Goal: Information Seeking & Learning: Learn about a topic

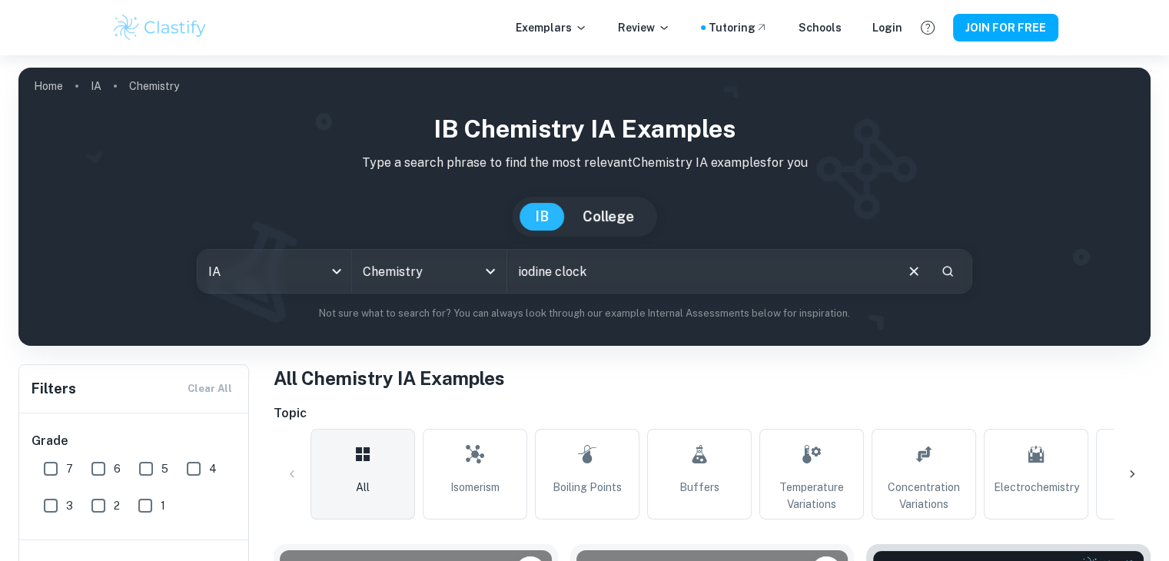
type input "iodine clock"
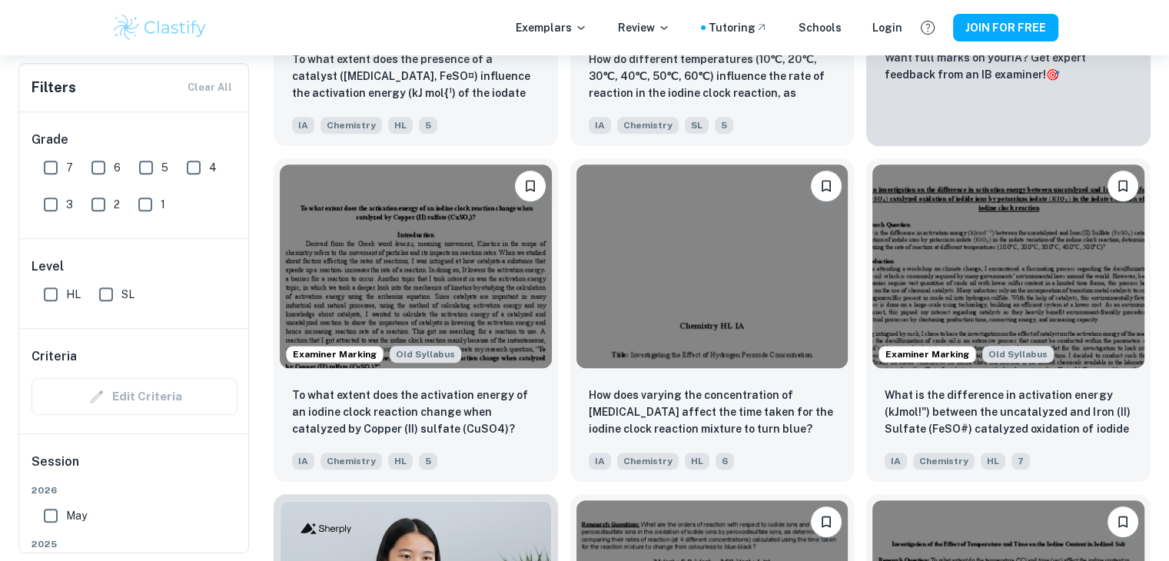
scroll to position [720, 0]
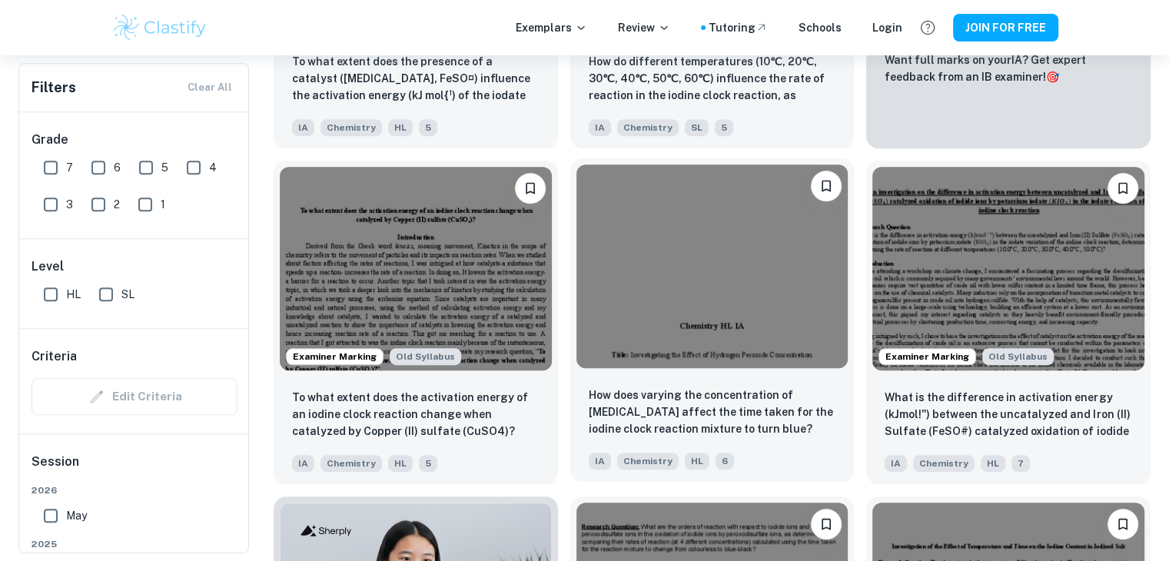
click at [752, 375] on div "How does varying the concentration of [MEDICAL_DATA] affect the time taken for …" at bounding box center [712, 428] width 284 height 108
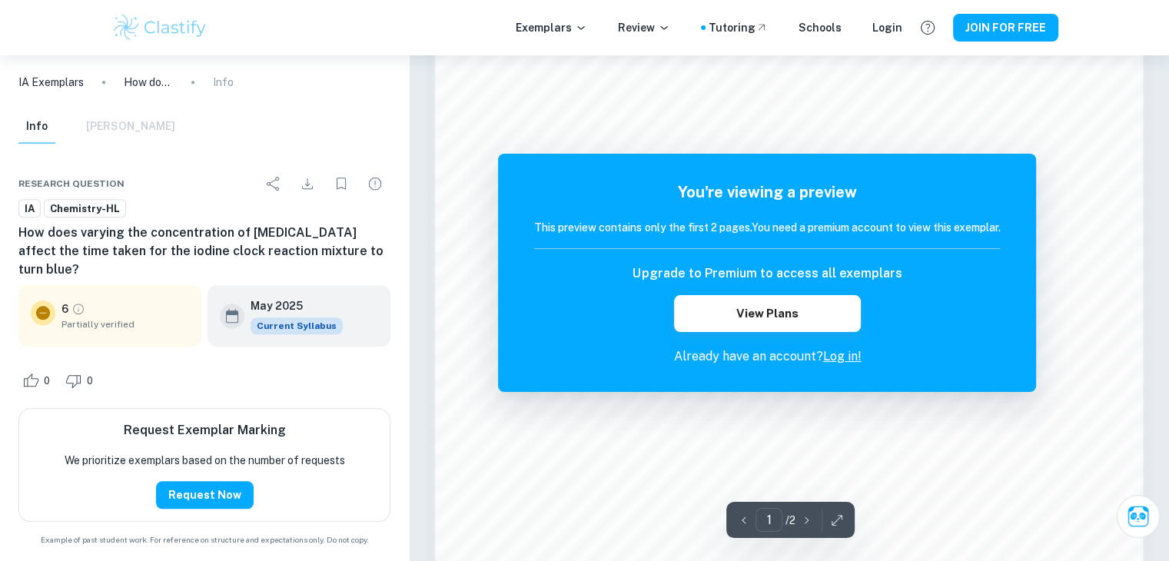
scroll to position [1624, 0]
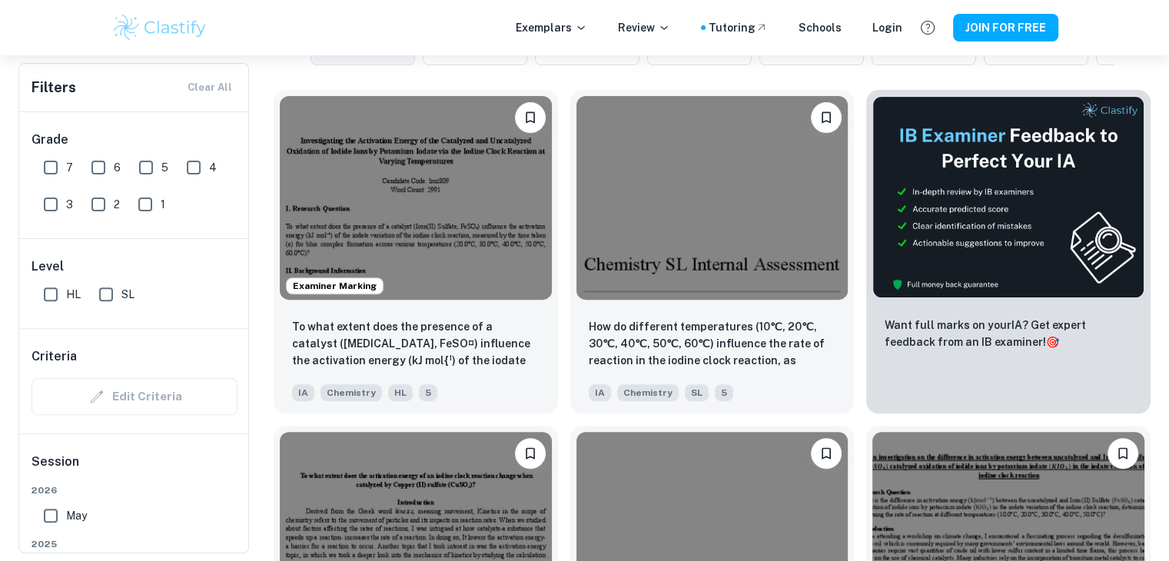
scroll to position [455, 0]
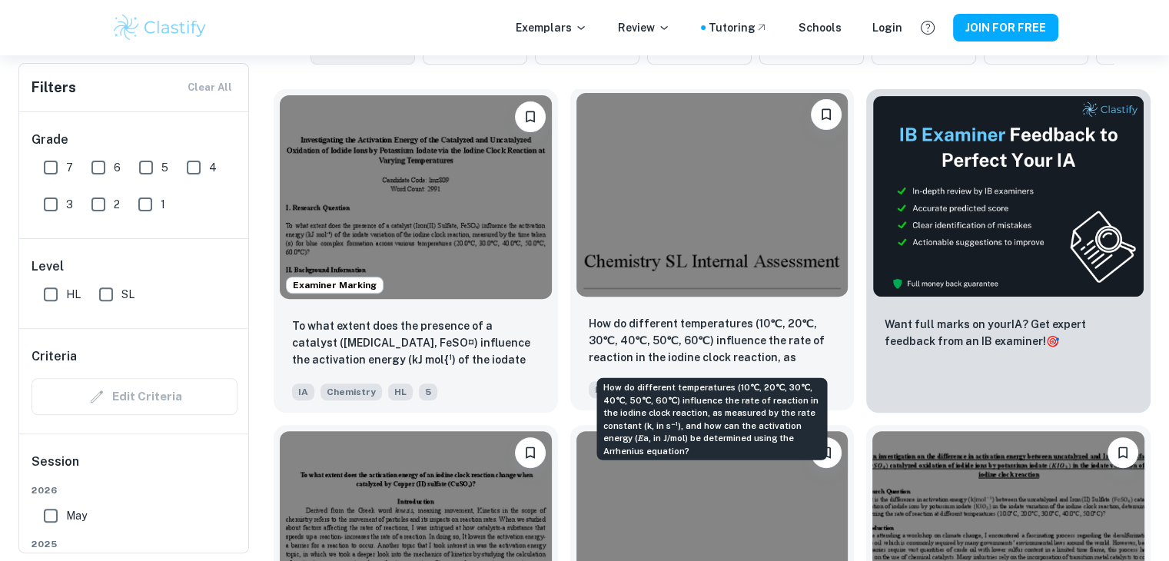
click at [683, 349] on p "How do different temperatures (10℃, 20℃, 30℃, 40℃, 50℃, 60℃) influence the rate…" at bounding box center [713, 341] width 248 height 52
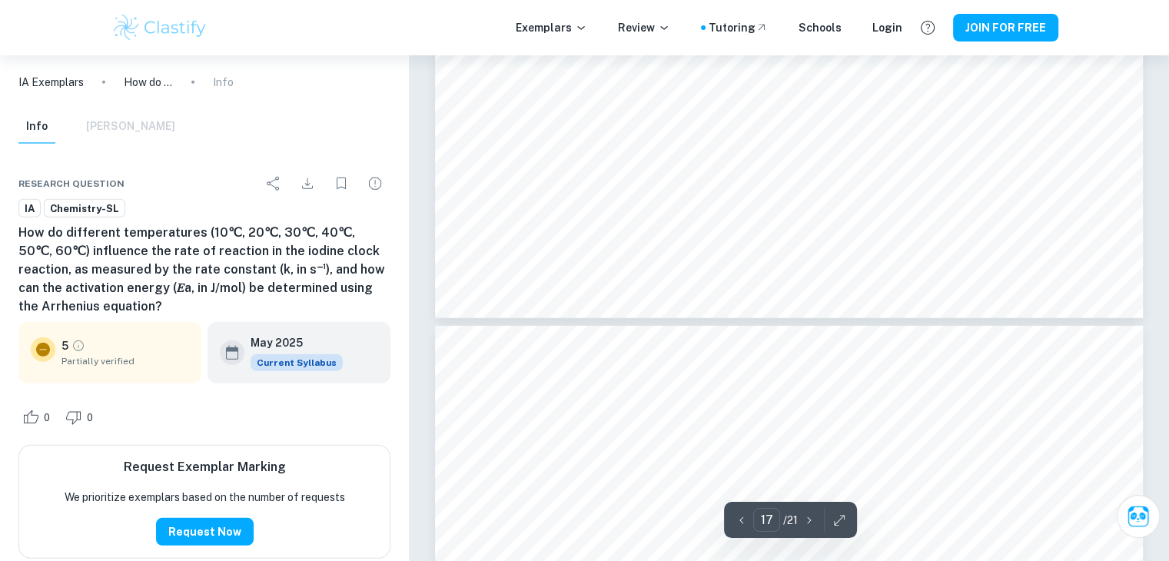
scroll to position [15910, 0]
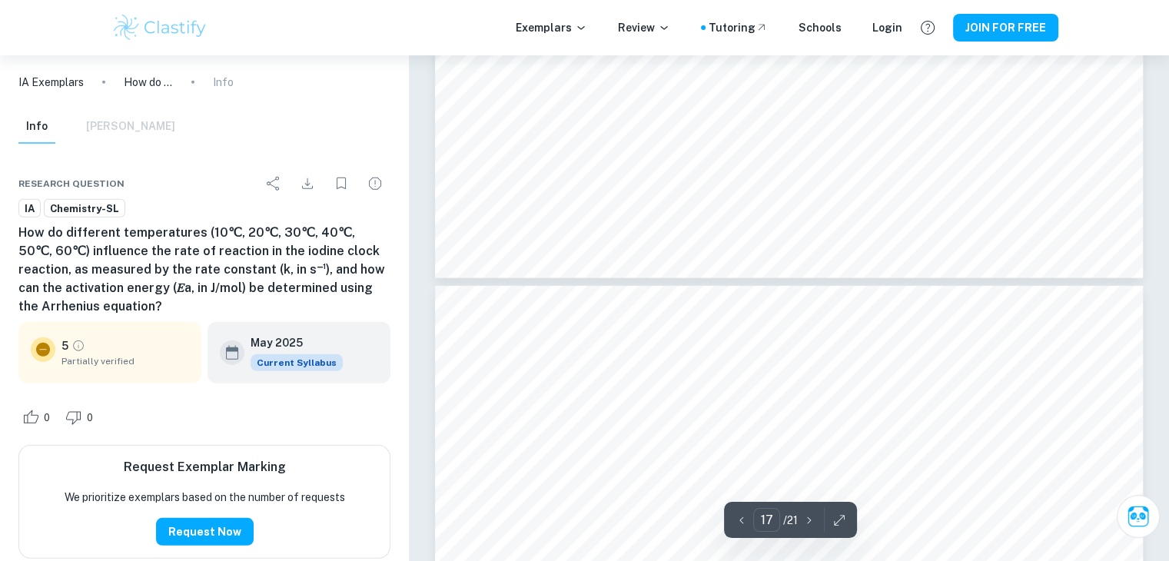
type input "18"
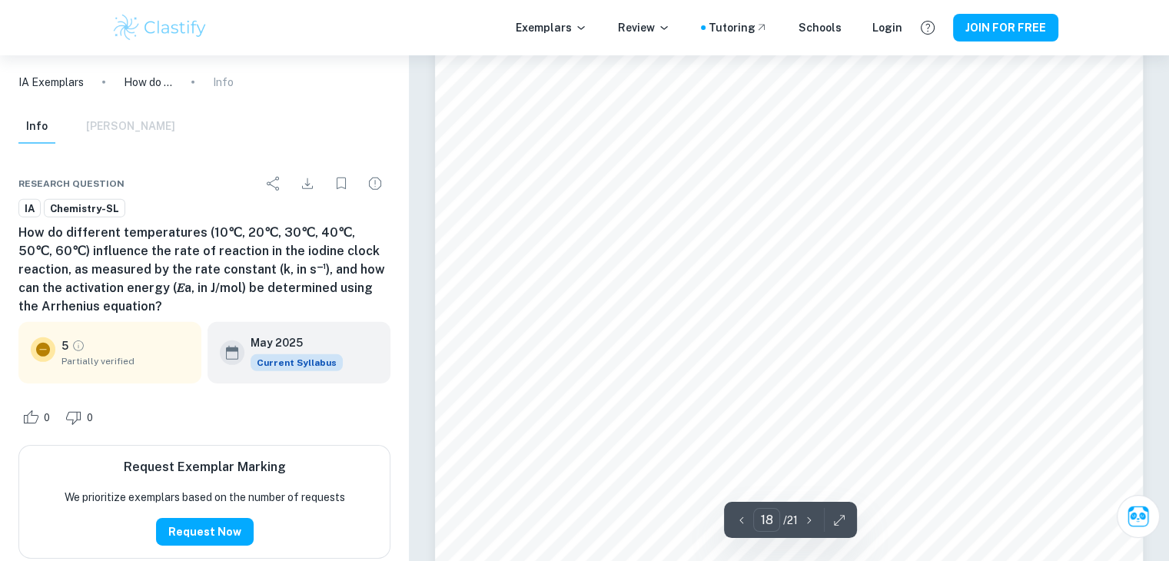
scroll to position [16443, 0]
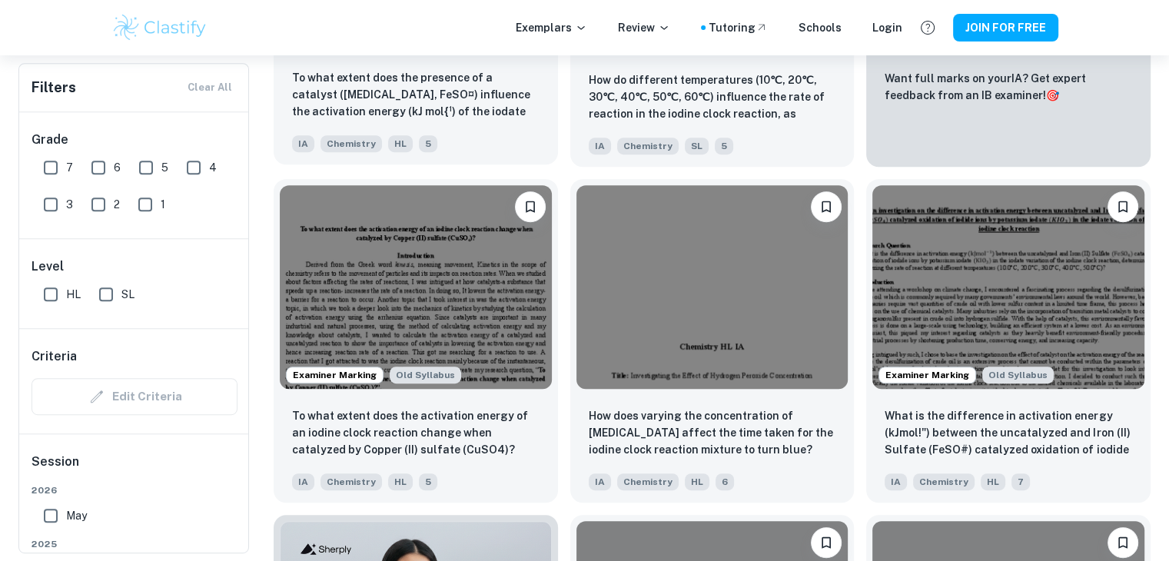
scroll to position [703, 0]
